Goal: Task Accomplishment & Management: Complete application form

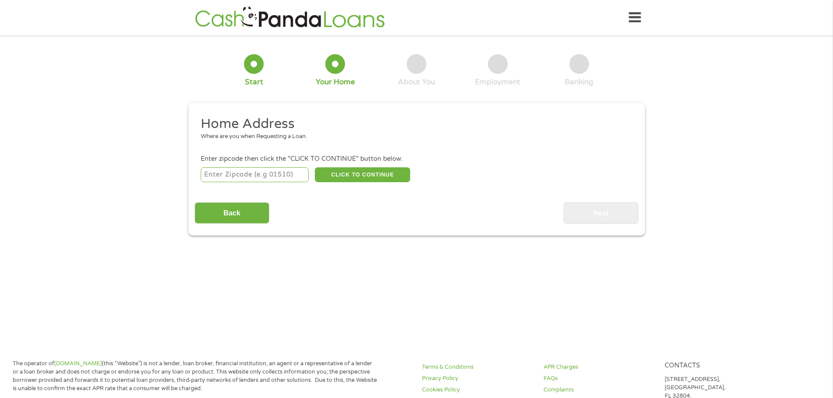
click at [244, 169] on input "number" at bounding box center [255, 174] width 108 height 15
type input "77047"
click at [364, 182] on button "CLICK TO CONTINUE" at bounding box center [362, 174] width 95 height 15
type input "77047"
type input "[GEOGRAPHIC_DATA]"
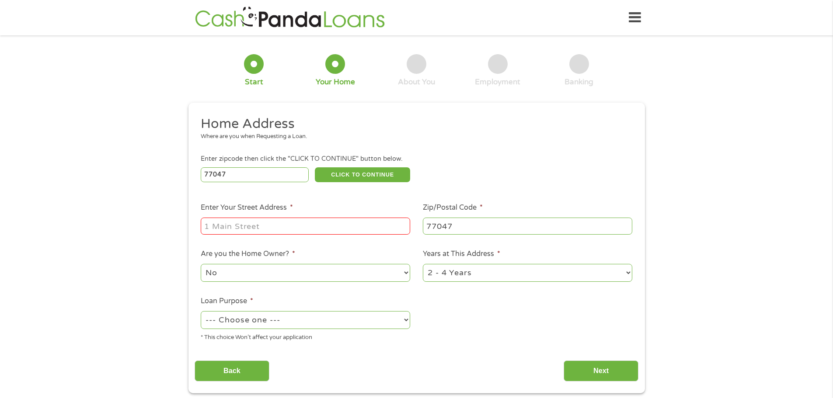
click at [286, 229] on input "Enter Your Street Address *" at bounding box center [305, 226] width 209 height 17
type input "[STREET_ADDRESS]"
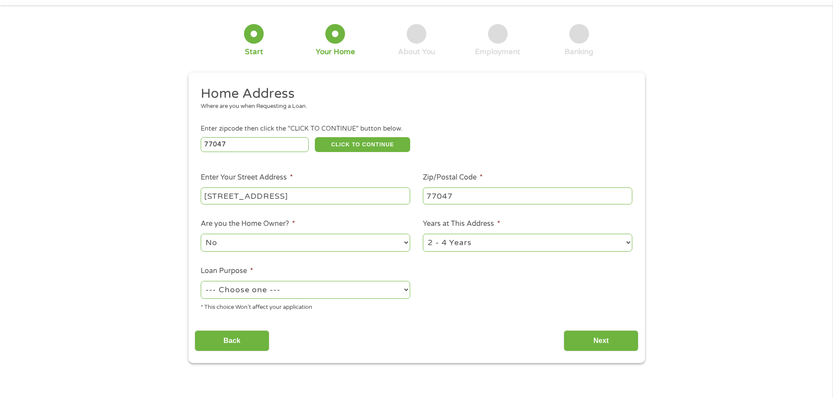
scroll to position [87, 0]
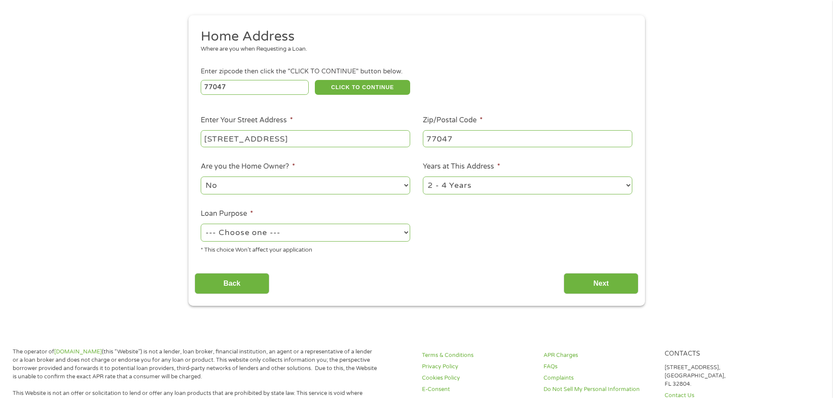
click at [408, 187] on select "No Yes" at bounding box center [305, 186] width 209 height 18
select select "yes"
click at [201, 177] on select "No Yes" at bounding box center [305, 186] width 209 height 18
click at [405, 231] on select "--- Choose one --- Pay Bills Debt Consolidation Home Improvement Major Purchase…" at bounding box center [305, 233] width 209 height 18
select select "paybills"
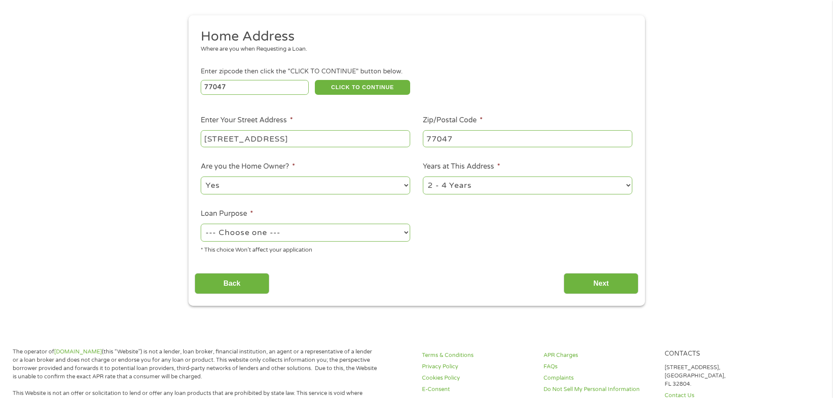
click at [201, 224] on select "--- Choose one --- Pay Bills Debt Consolidation Home Improvement Major Purchase…" at bounding box center [305, 233] width 209 height 18
click at [629, 185] on select "1 Year or less 1 - 2 Years 2 - 4 Years Over 4 Years" at bounding box center [527, 186] width 209 height 18
select select "60months"
click at [423, 177] on select "1 Year or less 1 - 2 Years 2 - 4 Years Over 4 Years" at bounding box center [527, 186] width 209 height 18
click at [611, 284] on input "Next" at bounding box center [601, 283] width 75 height 21
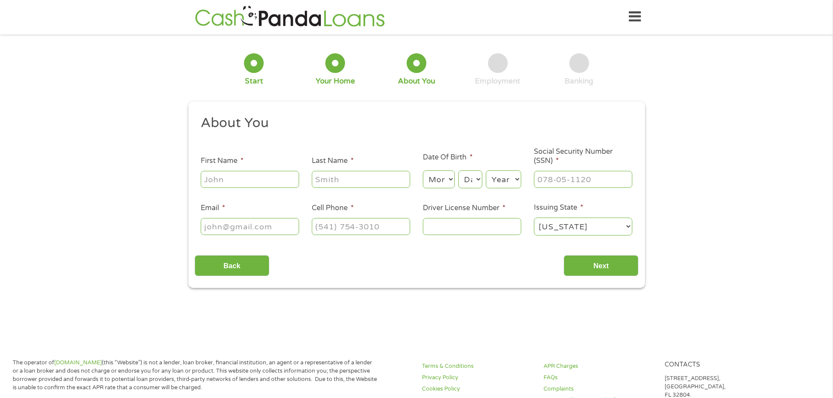
scroll to position [0, 0]
click at [235, 180] on input "First Name *" at bounding box center [250, 180] width 98 height 17
type input "[PERSON_NAME]"
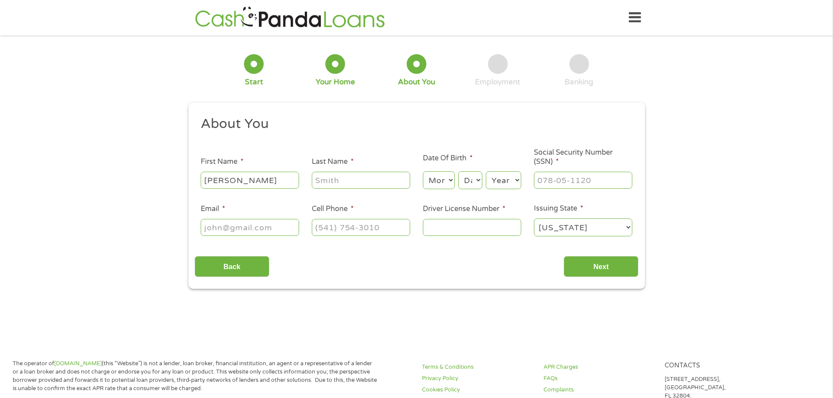
type input "[PERSON_NAME]"
type input "[EMAIL_ADDRESS][DOMAIN_NAME]"
type input "[PHONE_NUMBER]"
click at [435, 174] on select "Month 1 2 3 4 5 6 7 8 9 10 11 12" at bounding box center [439, 180] width 32 height 18
click at [439, 179] on select "Month 1 2 3 4 5 6 7 8 9 10 11 12" at bounding box center [439, 180] width 32 height 18
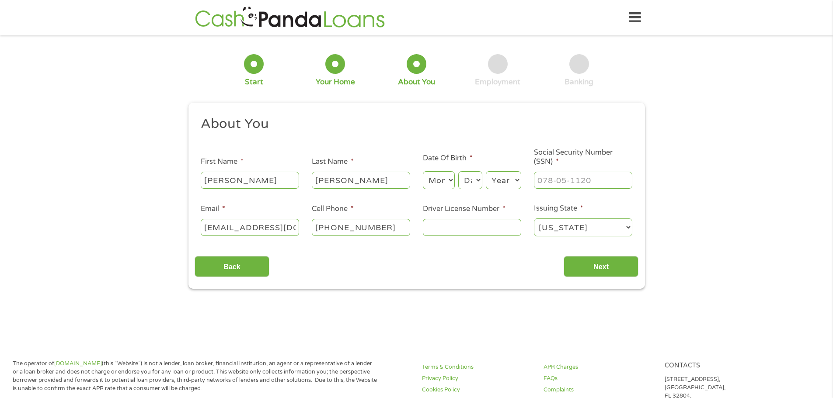
click at [435, 183] on select "Month 1 2 3 4 5 6 7 8 9 10 11 12" at bounding box center [439, 180] width 32 height 18
select select "8"
click at [423, 171] on select "Month 1 2 3 4 5 6 7 8 9 10 11 12" at bounding box center [439, 180] width 32 height 18
drag, startPoint x: 464, startPoint y: 179, endPoint x: 474, endPoint y: 187, distance: 13.7
click at [465, 179] on select "Day 1 2 3 4 5 6 7 8 9 10 11 12 13 14 15 16 17 18 19 20 21 22 23 24 25 26 27 28 …" at bounding box center [470, 180] width 24 height 18
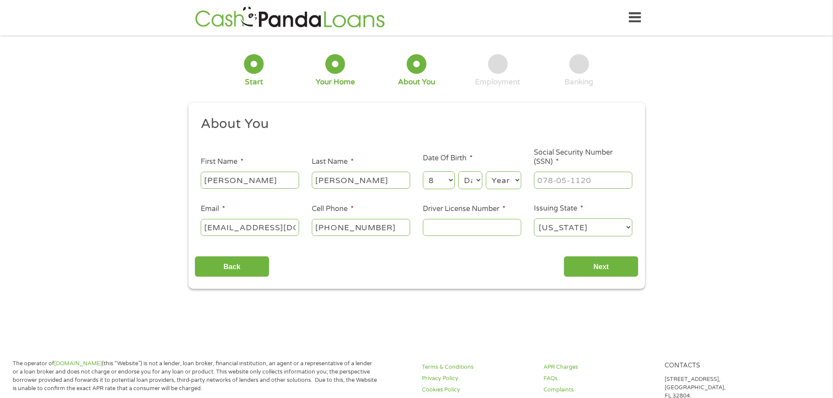
select select "8"
click at [458, 171] on select "Day 1 2 3 4 5 6 7 8 9 10 11 12 13 14 15 16 17 18 19 20 21 22 23 24 25 26 27 28 …" at bounding box center [470, 180] width 24 height 18
click at [504, 178] on select "Year [DATE] 2006 2005 2004 2003 2002 2001 2000 1999 1998 1997 1996 1995 1994 19…" at bounding box center [503, 180] width 35 height 18
select select "1966"
click at [486, 171] on select "Year [DATE] 2006 2005 2004 2003 2002 2001 2000 1999 1998 1997 1996 1995 1994 19…" at bounding box center [503, 180] width 35 height 18
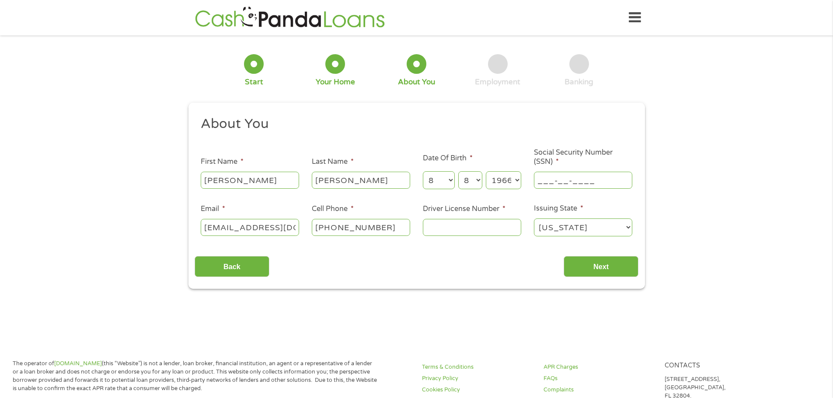
click at [569, 183] on input "___-__-____" at bounding box center [583, 180] width 98 height 17
type input "630-76-7360"
click at [596, 269] on input "Next" at bounding box center [601, 266] width 75 height 21
click at [610, 268] on input "Next" at bounding box center [601, 266] width 75 height 21
click at [610, 262] on input "Next" at bounding box center [601, 266] width 75 height 21
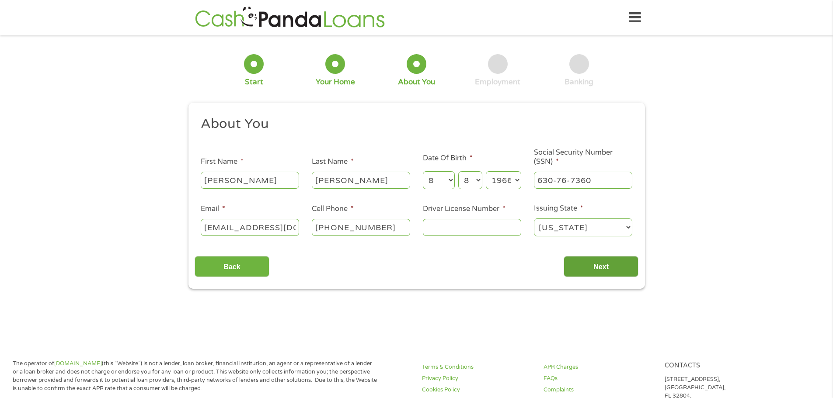
click at [603, 264] on input "Next" at bounding box center [601, 266] width 75 height 21
click at [489, 233] on input "Driver License Number *" at bounding box center [472, 227] width 98 height 17
